Goal: Obtain resource: Download file/media

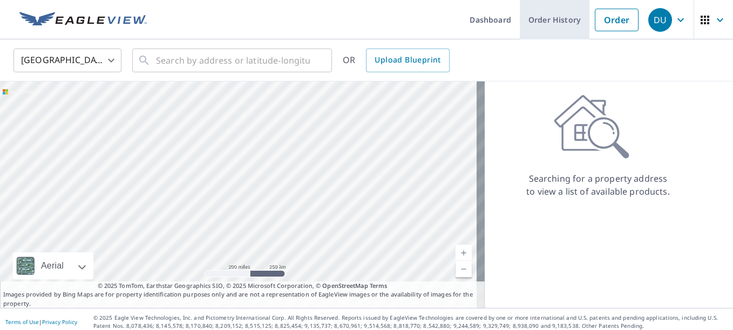
click at [562, 33] on link "Order History" at bounding box center [555, 19] width 70 height 39
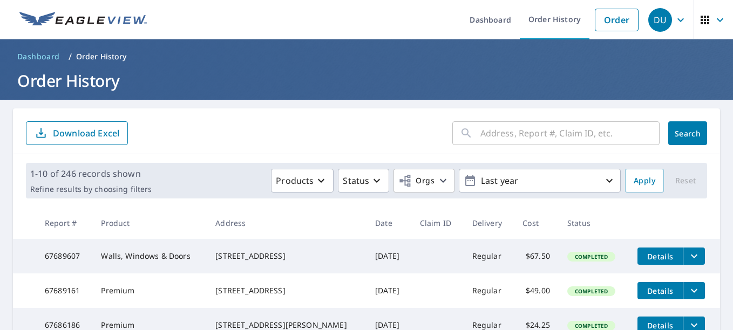
click at [516, 136] on input "text" at bounding box center [570, 133] width 179 height 30
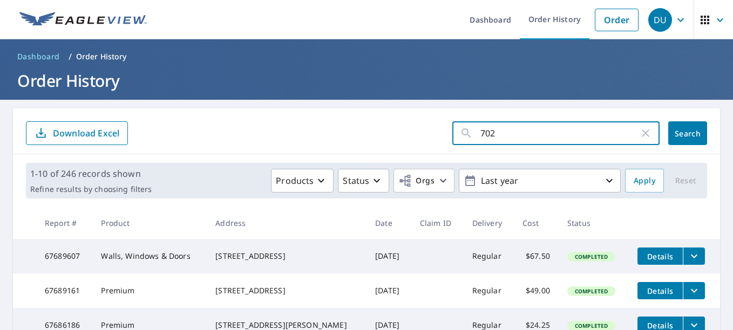
type input "7022"
click button "Search" at bounding box center [687, 133] width 39 height 24
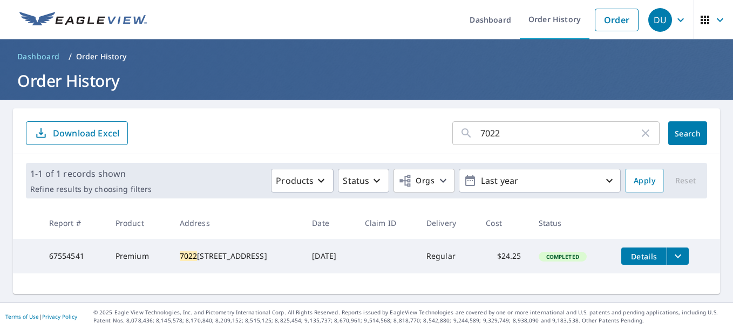
click at [677, 254] on icon "filesDropdownBtn-67554541" at bounding box center [678, 256] width 13 height 13
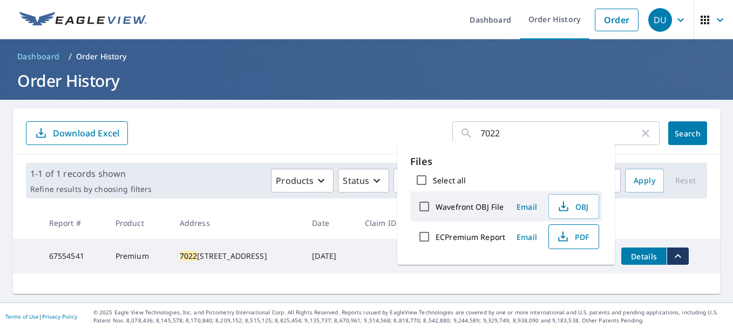
click at [577, 238] on span "PDF" at bounding box center [573, 237] width 35 height 13
